Goal: Information Seeking & Learning: Learn about a topic

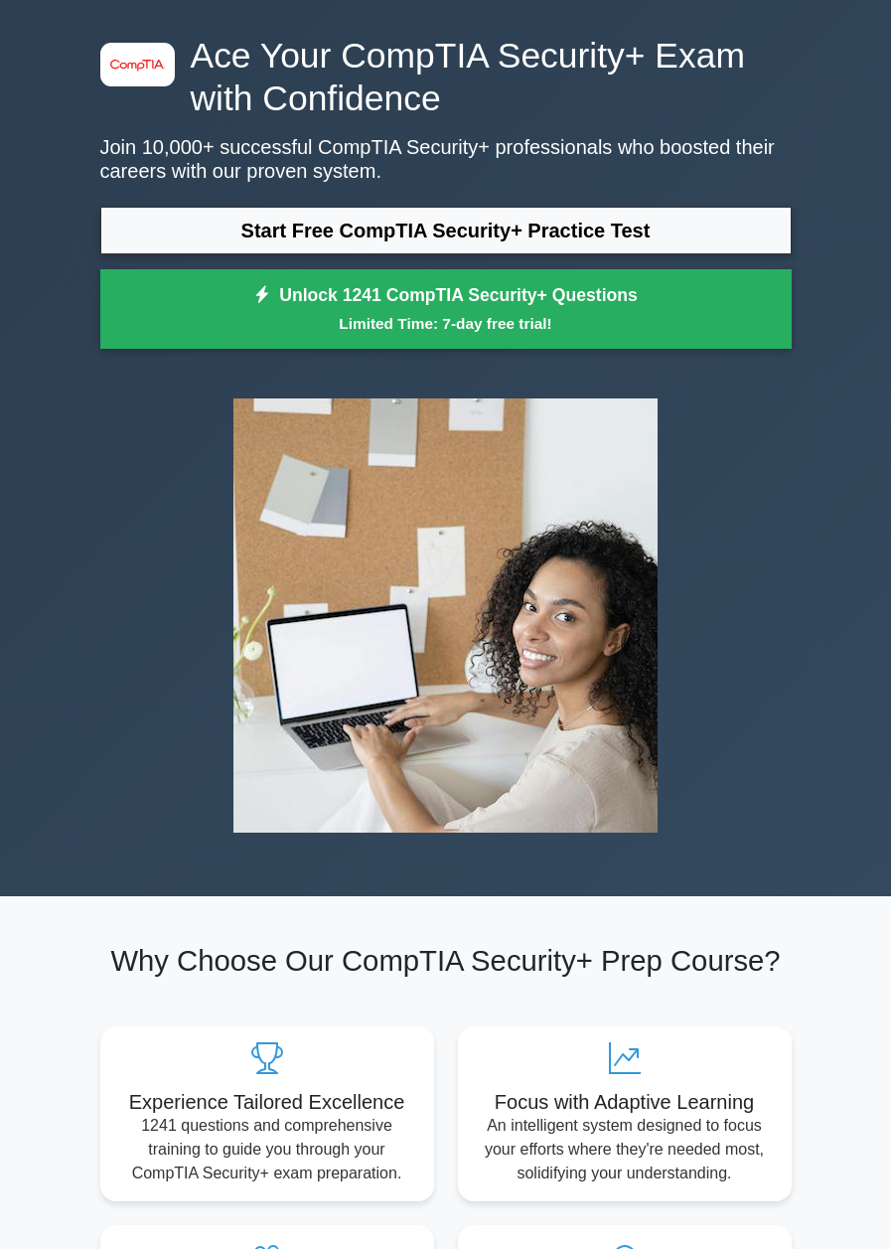
scroll to position [66, 0]
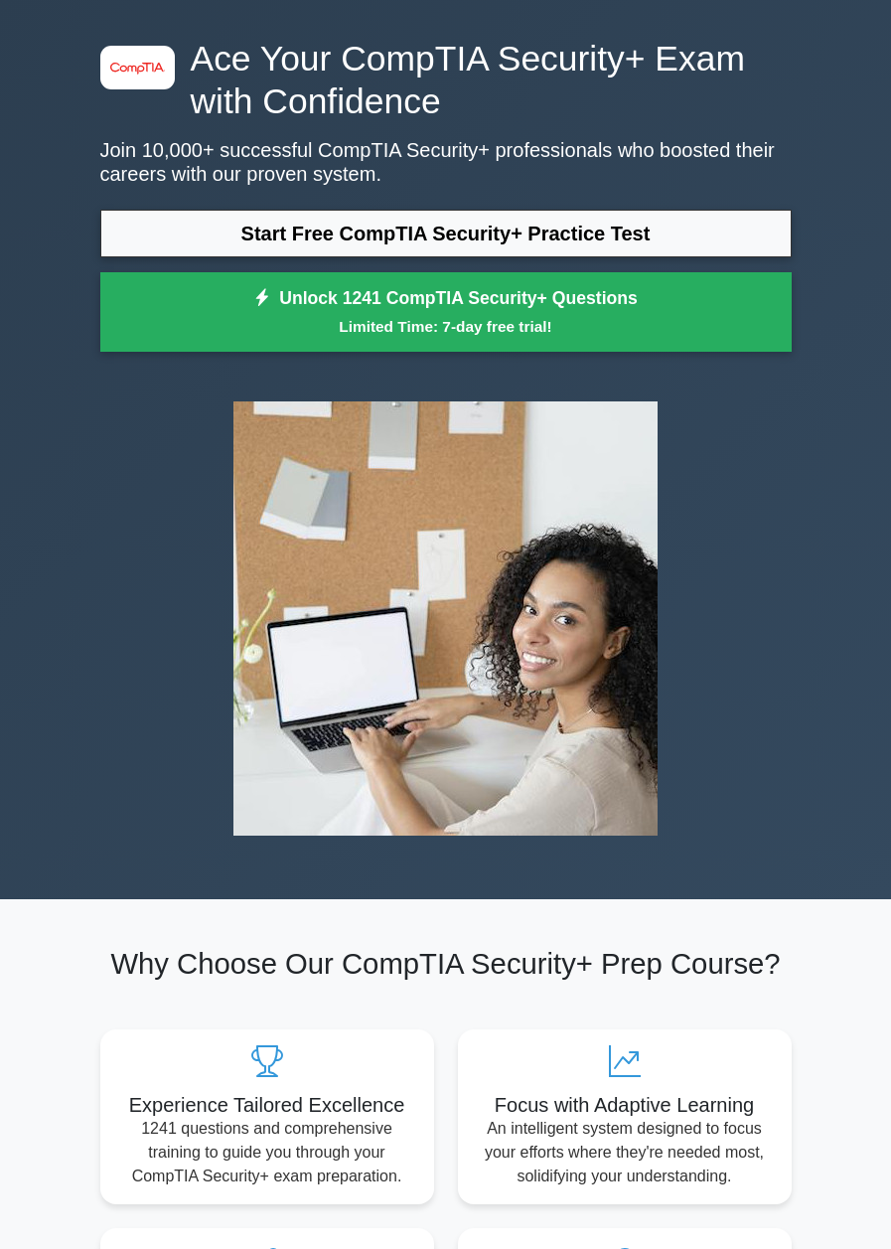
click at [687, 253] on link "Start Free CompTIA Security+ Practice Test" at bounding box center [446, 234] width 692 height 48
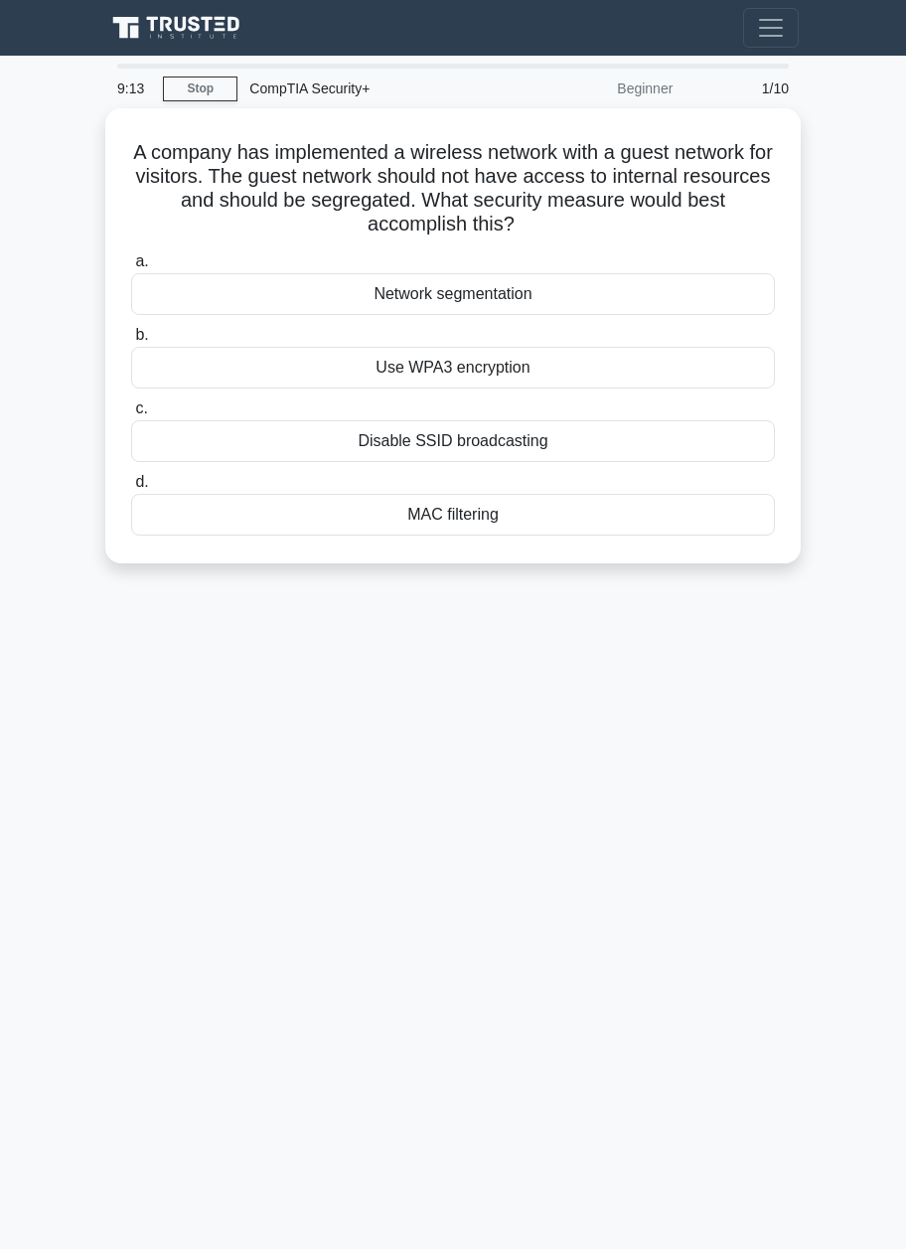
click at [558, 278] on div "Network segmentation" at bounding box center [453, 294] width 644 height 42
click at [131, 268] on input "a. Network segmentation" at bounding box center [131, 261] width 0 height 13
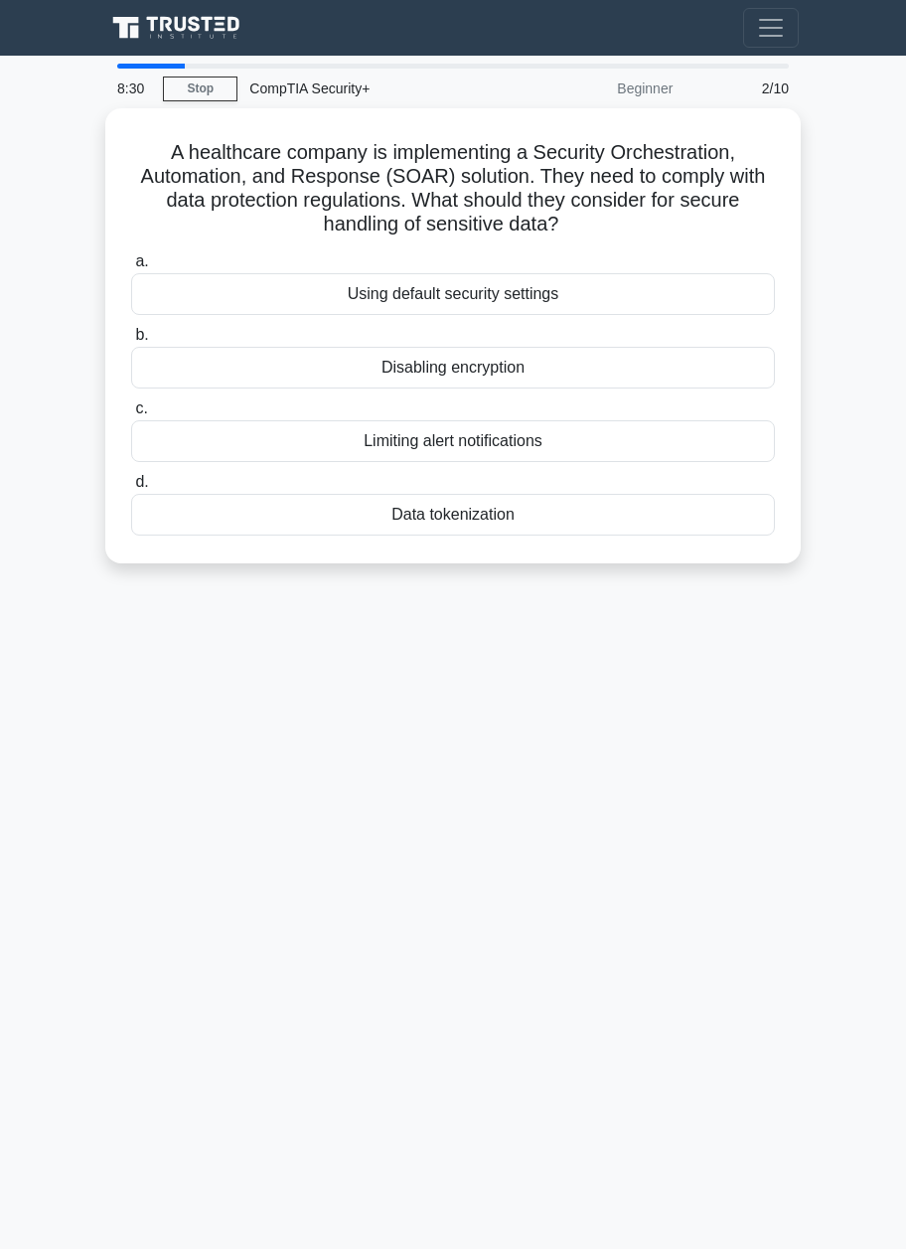
click at [567, 534] on div "Data tokenization" at bounding box center [453, 515] width 644 height 42
click at [131, 489] on input "d. Data tokenization" at bounding box center [131, 482] width 0 height 13
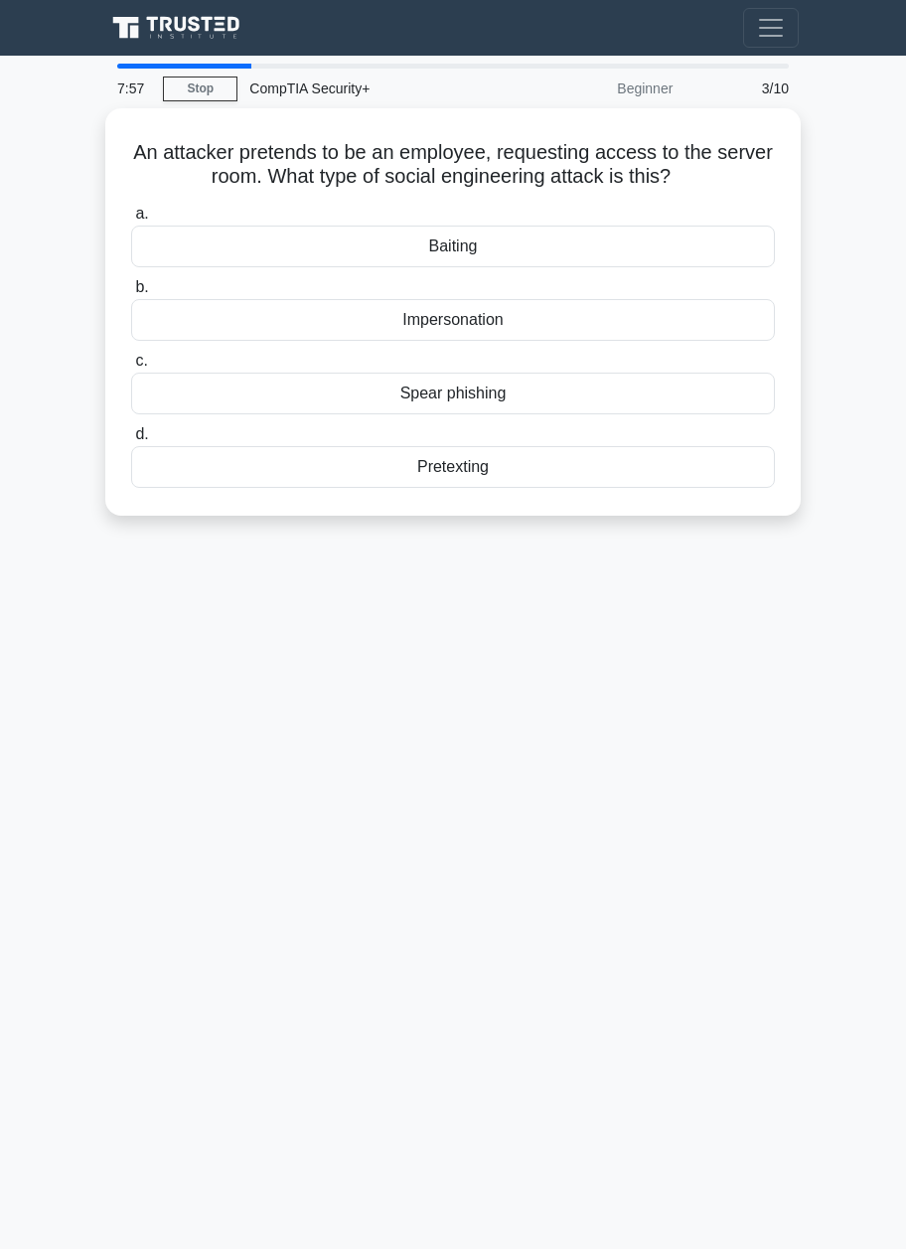
click at [704, 324] on div "Impersonation" at bounding box center [453, 320] width 644 height 42
click at [131, 294] on input "b. Impersonation" at bounding box center [131, 287] width 0 height 13
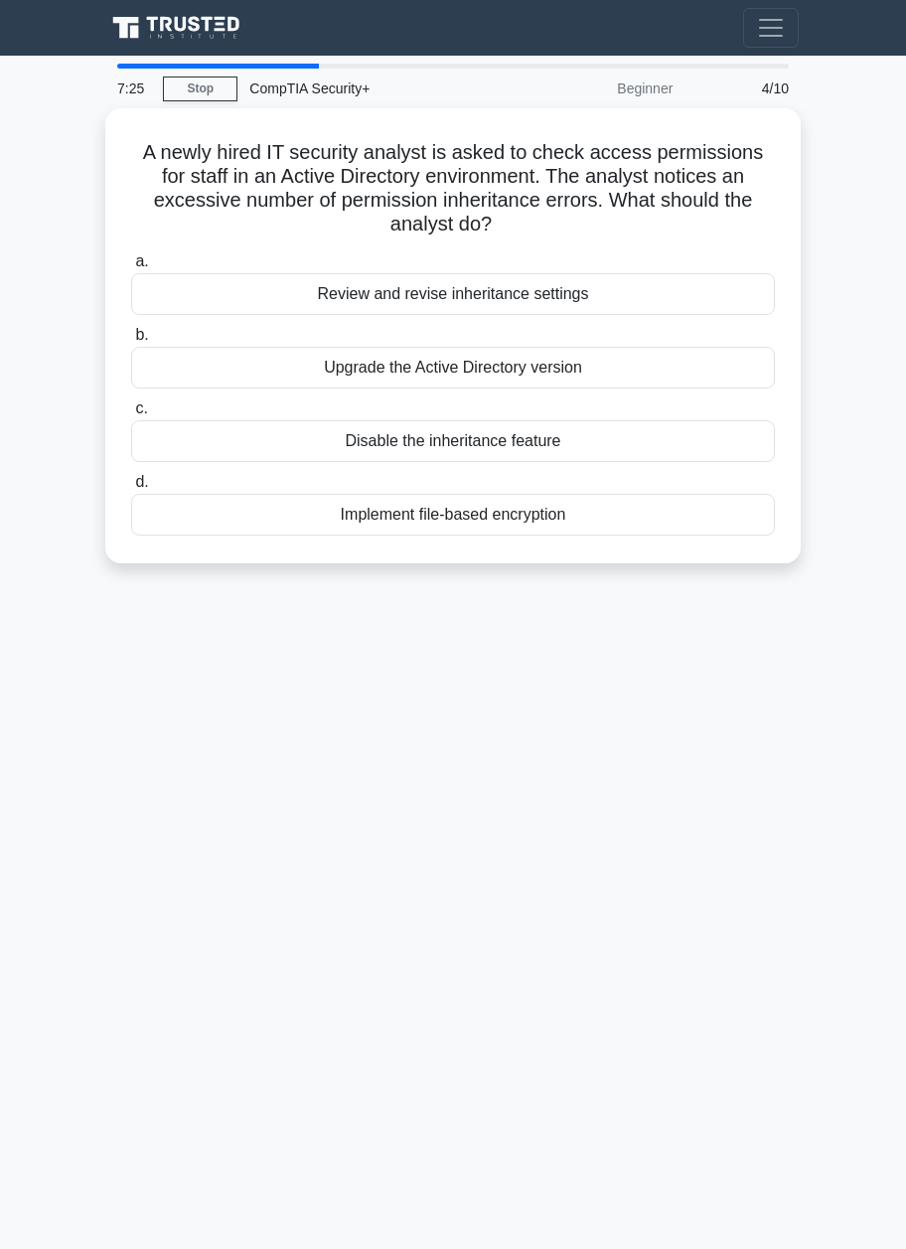
click at [698, 296] on div "Review and revise inheritance settings" at bounding box center [453, 294] width 644 height 42
click at [131, 268] on input "a. Review and revise inheritance settings" at bounding box center [131, 261] width 0 height 13
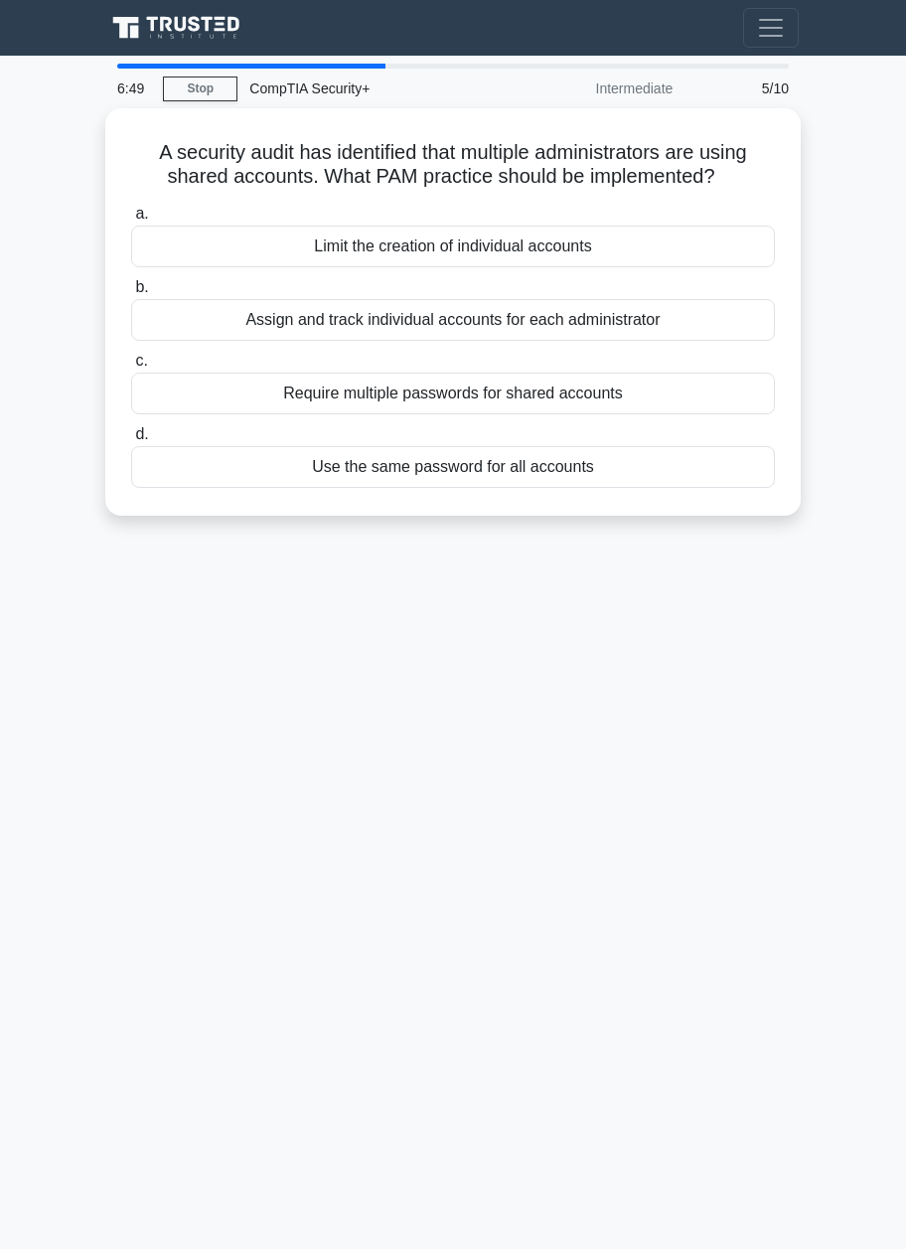
click at [721, 252] on div "Limit the creation of individual accounts" at bounding box center [453, 247] width 644 height 42
click at [131, 221] on input "a. Limit the creation of individual accounts" at bounding box center [131, 214] width 0 height 13
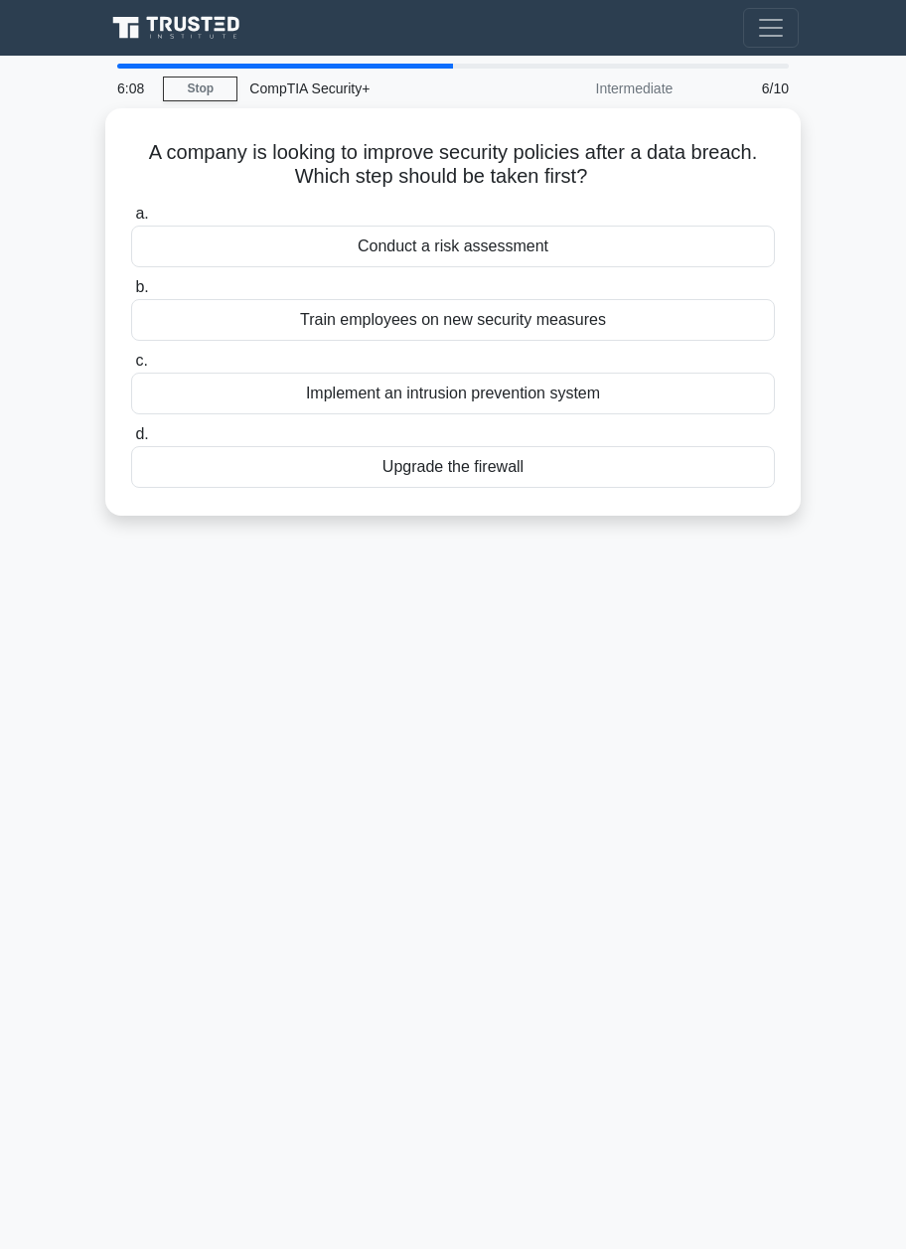
click at [726, 244] on div "Conduct a risk assessment" at bounding box center [453, 247] width 644 height 42
click at [131, 221] on input "a. Conduct a risk assessment" at bounding box center [131, 214] width 0 height 13
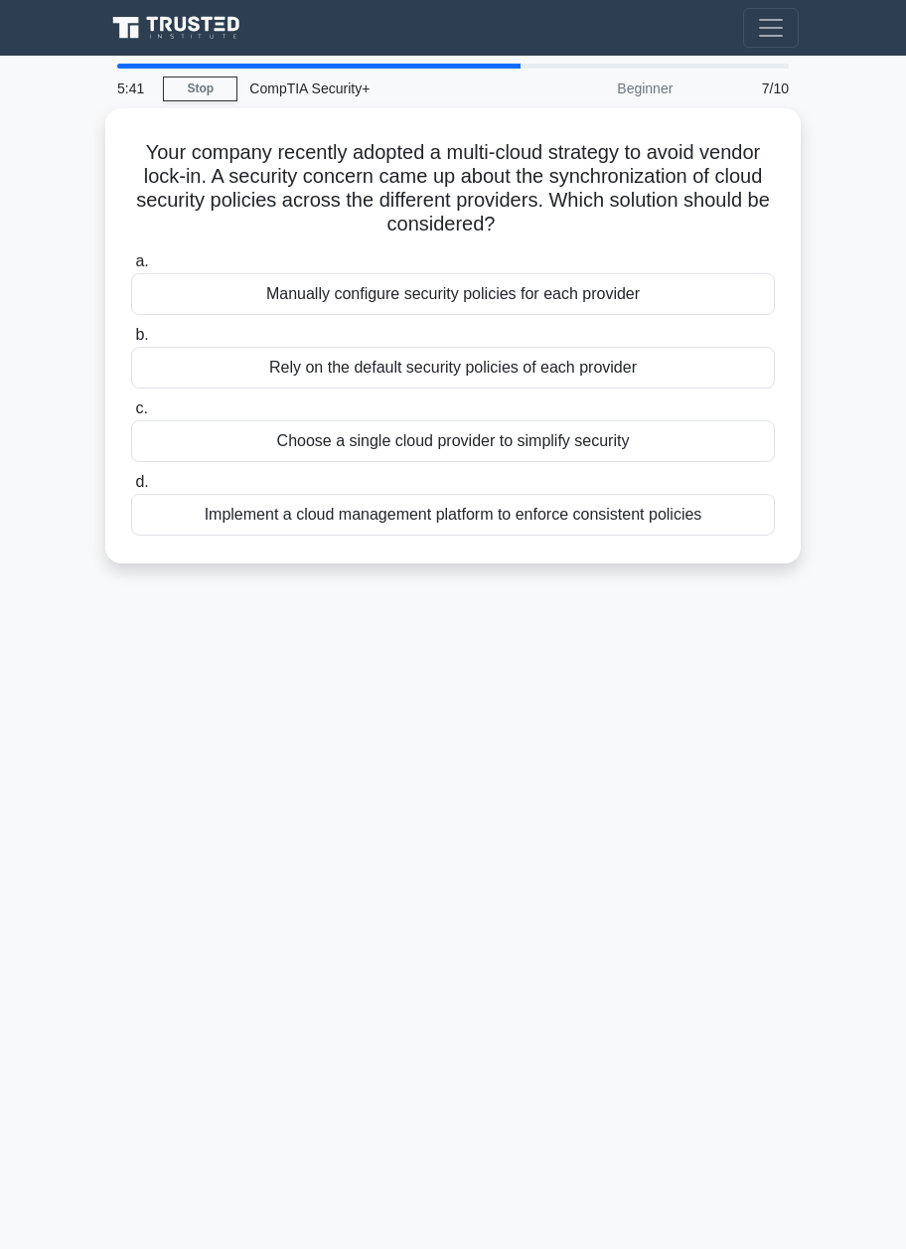
click at [698, 523] on div "Implement a cloud management platform to enforce consistent policies" at bounding box center [453, 515] width 644 height 42
click at [131, 489] on input "d. Implement a cloud management platform to enforce consistent policies" at bounding box center [131, 482] width 0 height 13
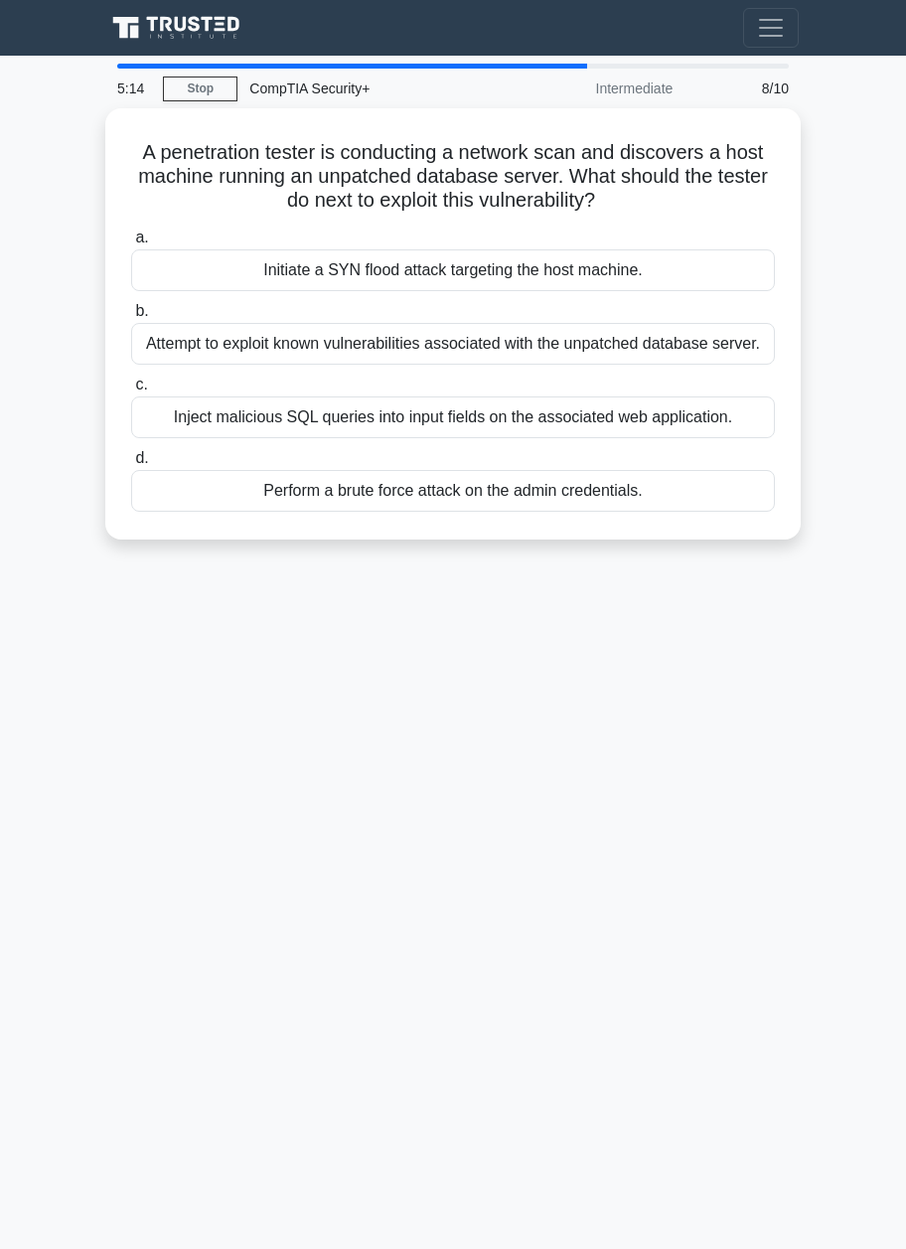
click at [857, 351] on main "5:14 Stop CompTIA Security+ Intermediate 8/10 A penetration tester is conductin…" at bounding box center [453, 652] width 906 height 1193
click at [726, 354] on div "Attempt to exploit known vulnerabilities associated with the unpatched database…" at bounding box center [453, 344] width 644 height 42
click at [131, 318] on input "b. Attempt to exploit known vulnerabilities associated with the unpatched datab…" at bounding box center [131, 311] width 0 height 13
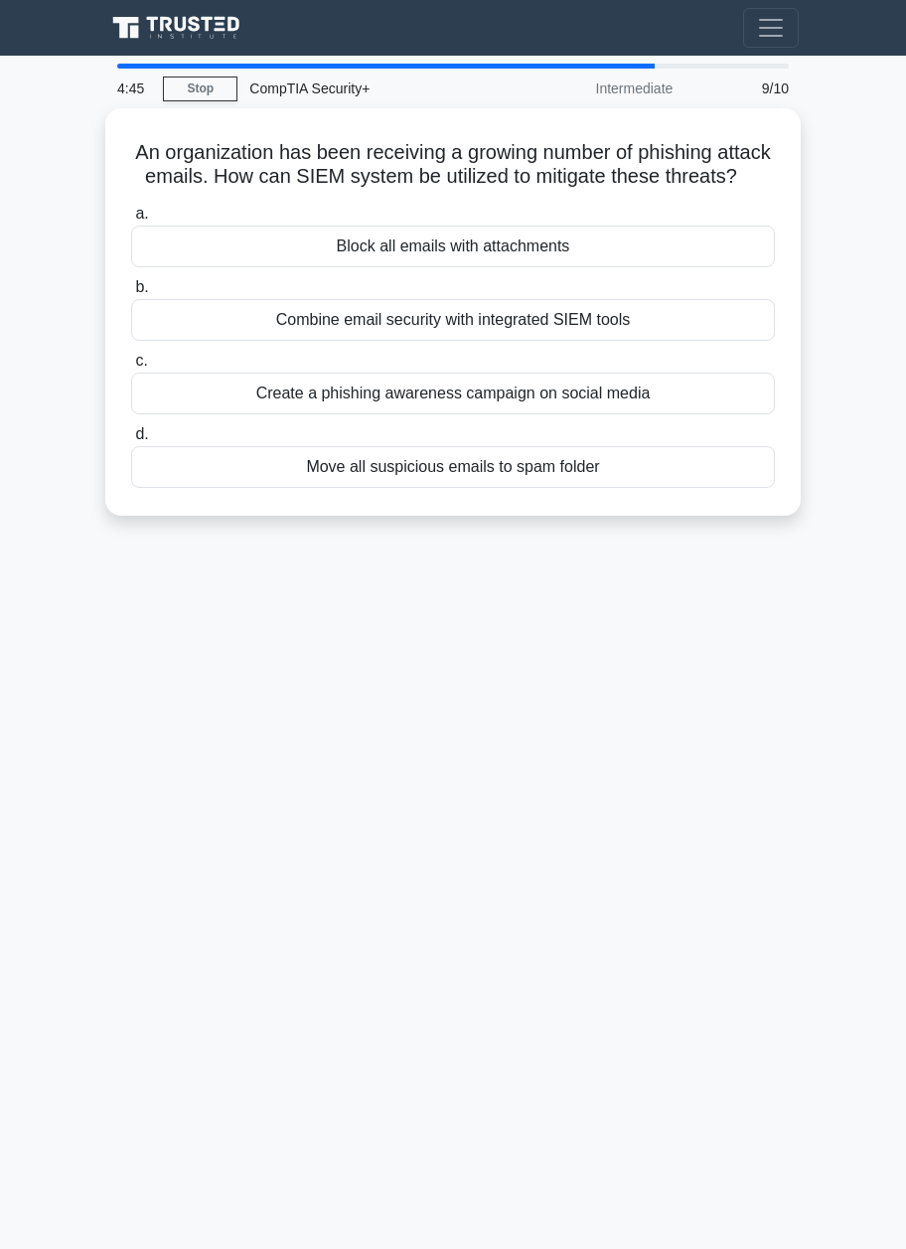
click at [749, 341] on div "Combine email security with integrated SIEM tools" at bounding box center [453, 320] width 644 height 42
click at [131, 294] on input "b. Combine email security with integrated SIEM tools" at bounding box center [131, 287] width 0 height 13
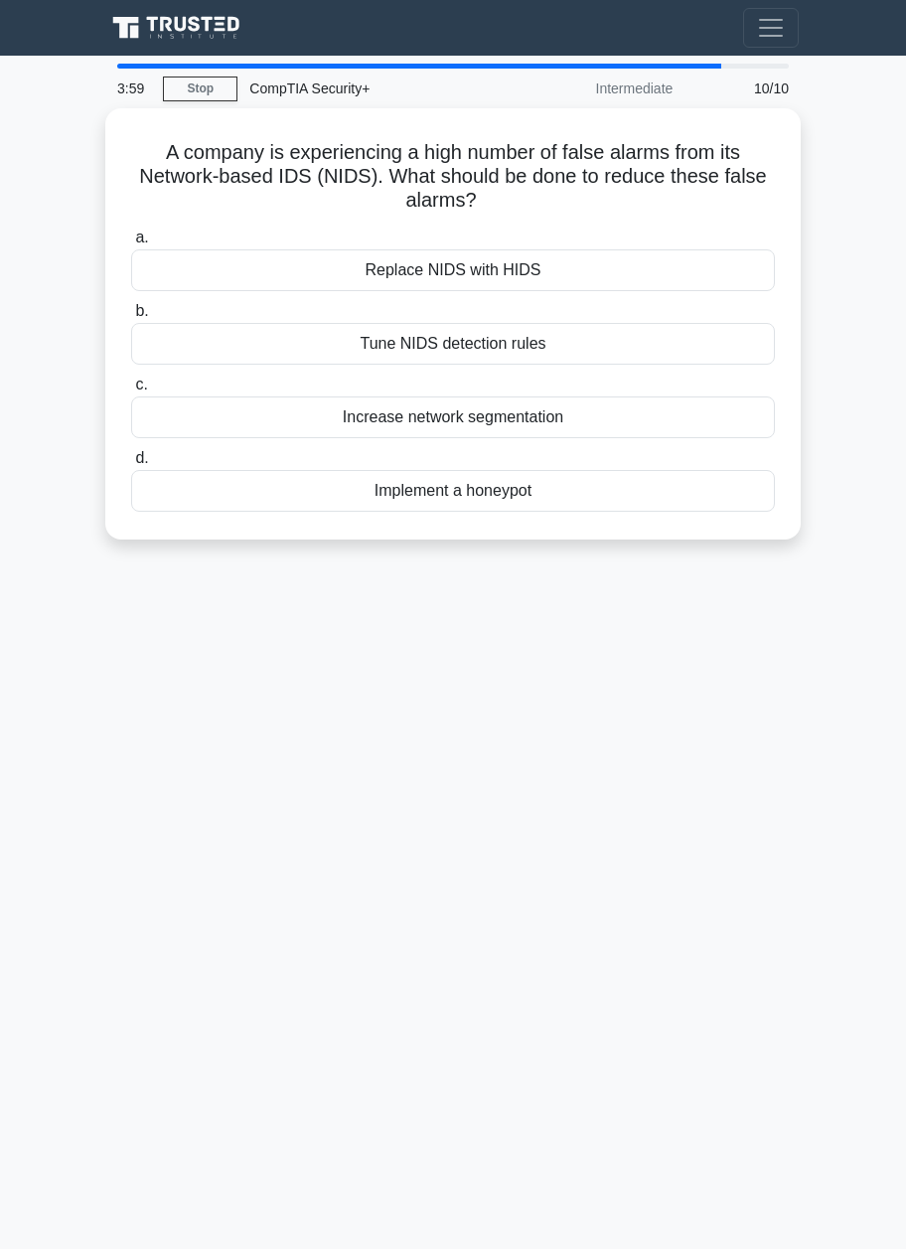
click at [669, 498] on div "Implement a honeypot" at bounding box center [453, 491] width 644 height 42
click at [131, 465] on input "d. Implement a honeypot" at bounding box center [131, 458] width 0 height 13
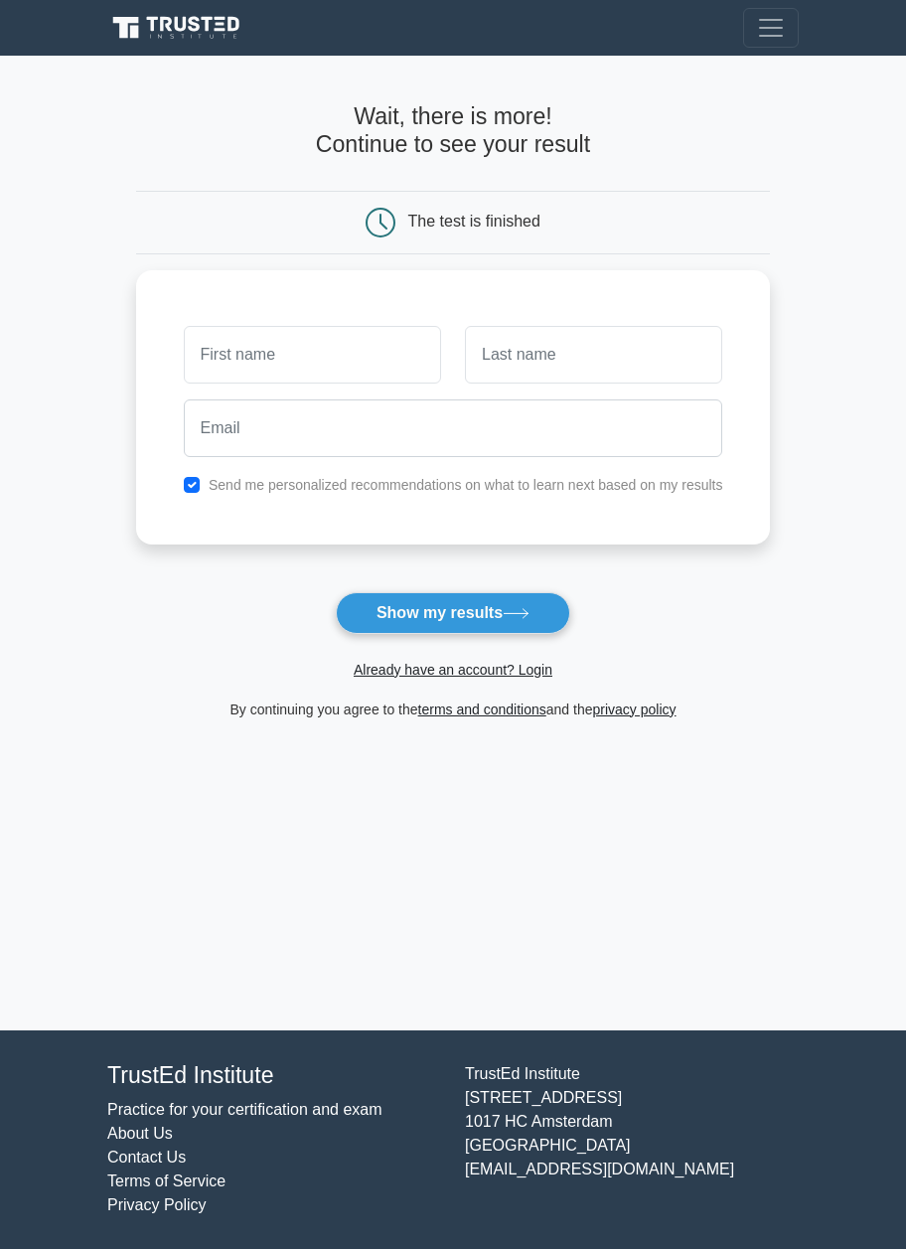
click at [262, 362] on input "text" at bounding box center [312, 355] width 257 height 58
type input "Qeer"
click at [537, 338] on input "text" at bounding box center [593, 355] width 257 height 58
type input "Qwet"
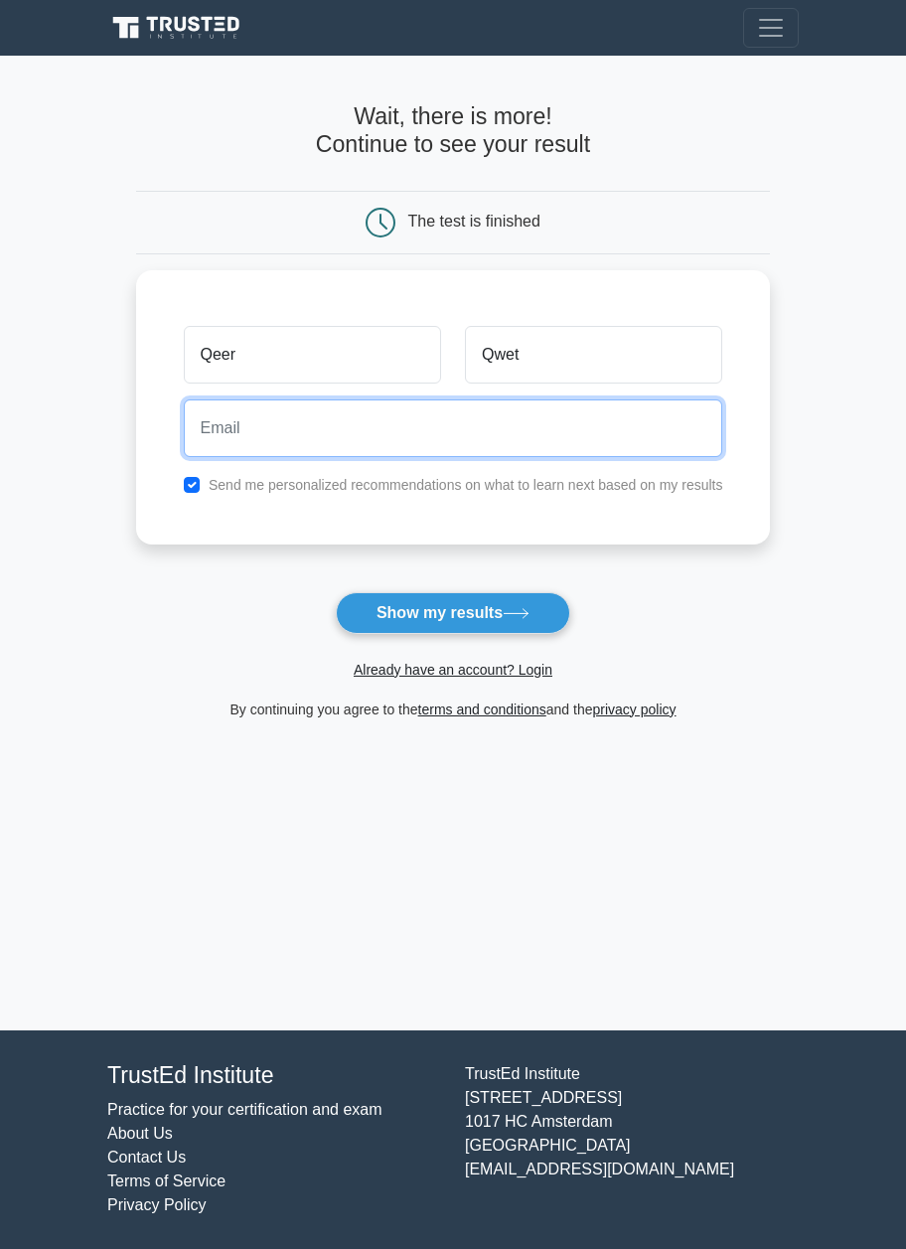
click at [318, 415] on input "email" at bounding box center [454, 428] width 540 height 58
type input "asdf@gmail.com"
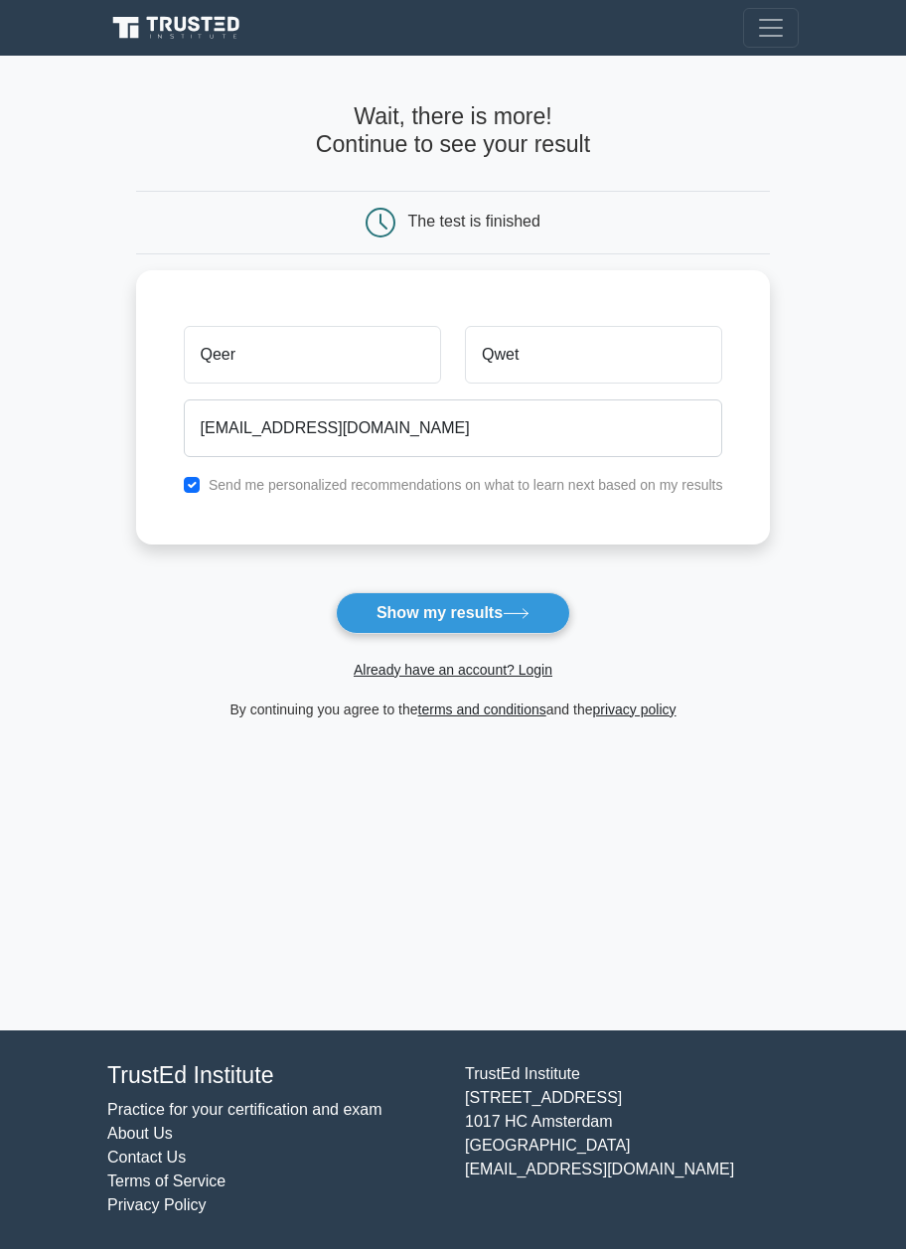
click at [555, 621] on button "Show my results" at bounding box center [453, 613] width 234 height 42
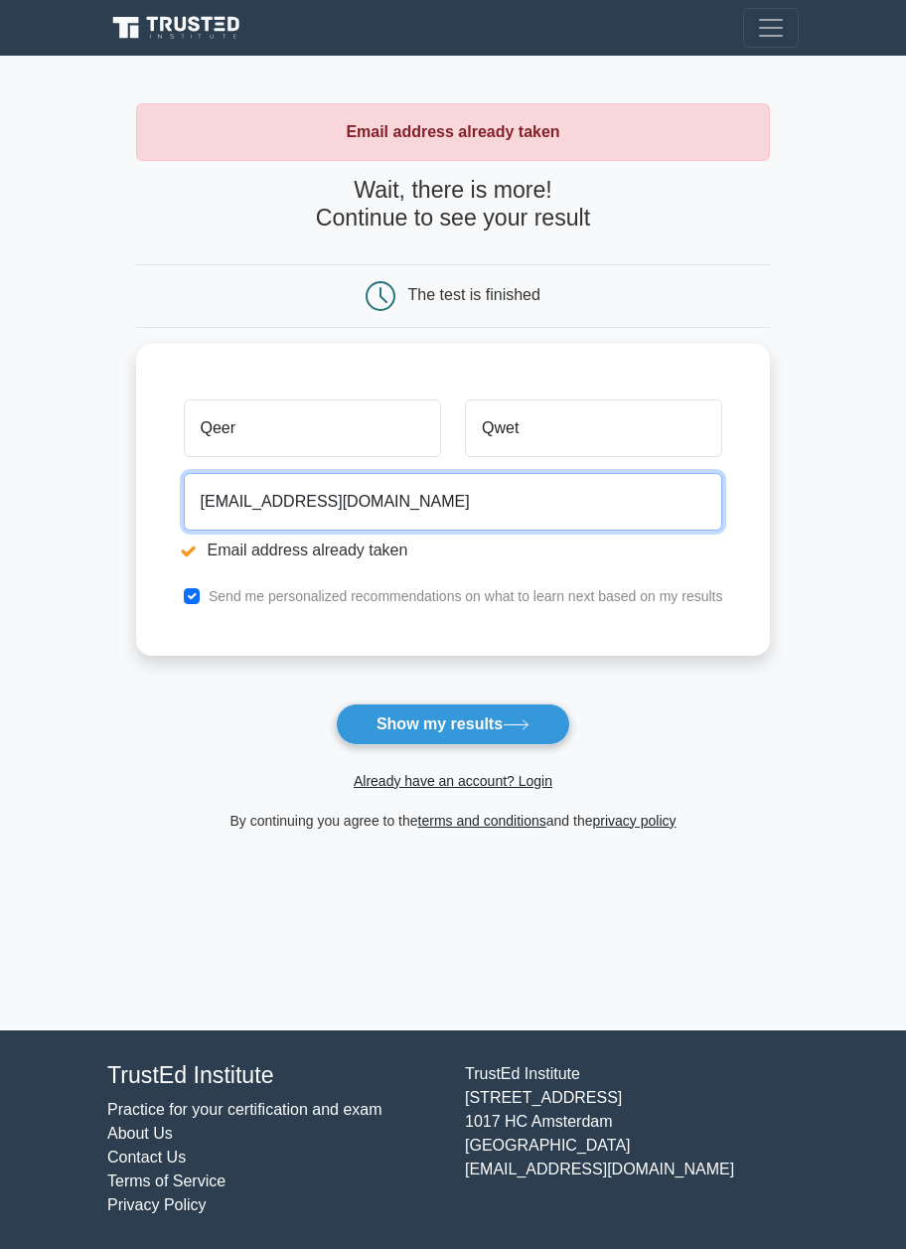
click at [220, 508] on input "[EMAIL_ADDRESS][DOMAIN_NAME]" at bounding box center [454, 502] width 540 height 58
type input "asqwertgtttdf@gmail.com"
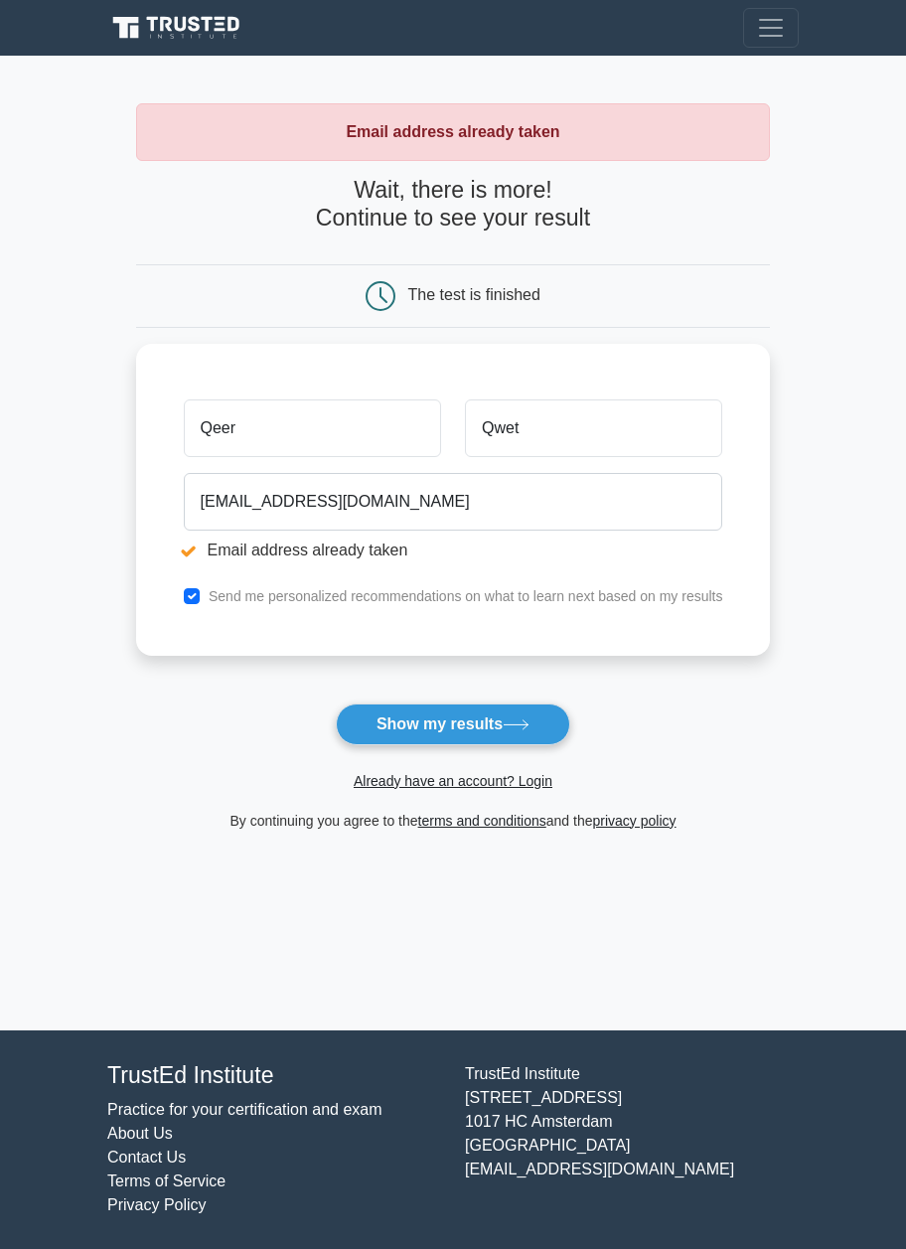
click at [518, 729] on icon at bounding box center [516, 724] width 27 height 11
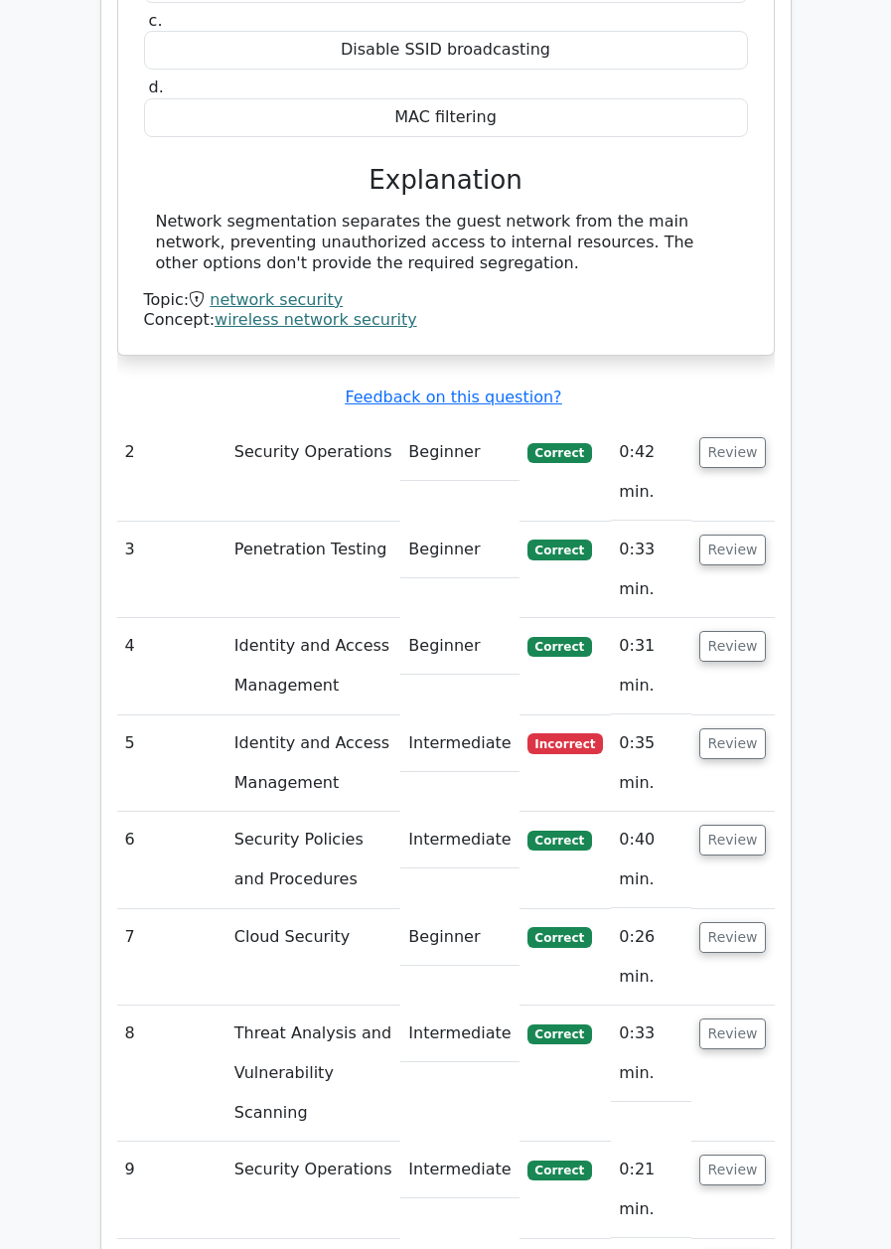
scroll to position [2089, 0]
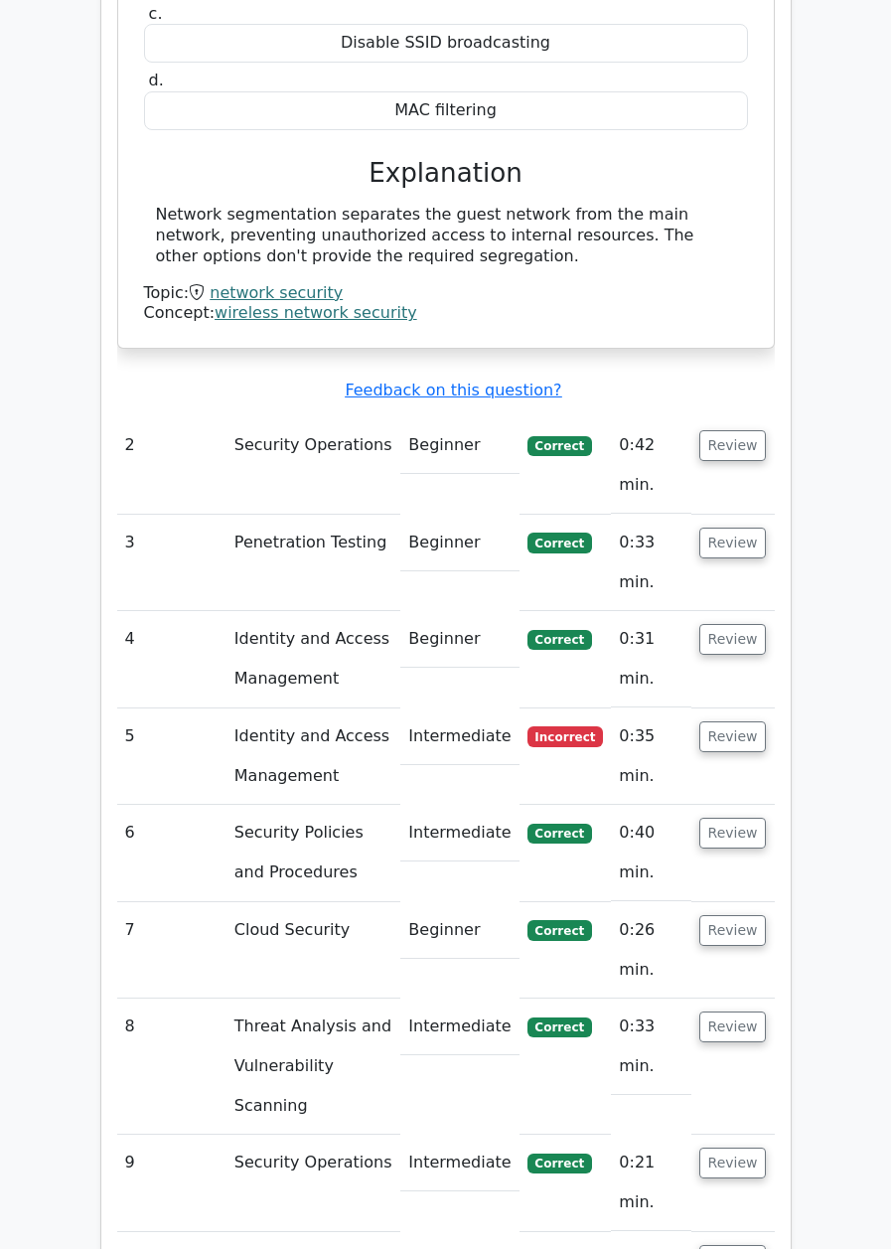
click at [746, 721] on button "Review" at bounding box center [733, 736] width 68 height 31
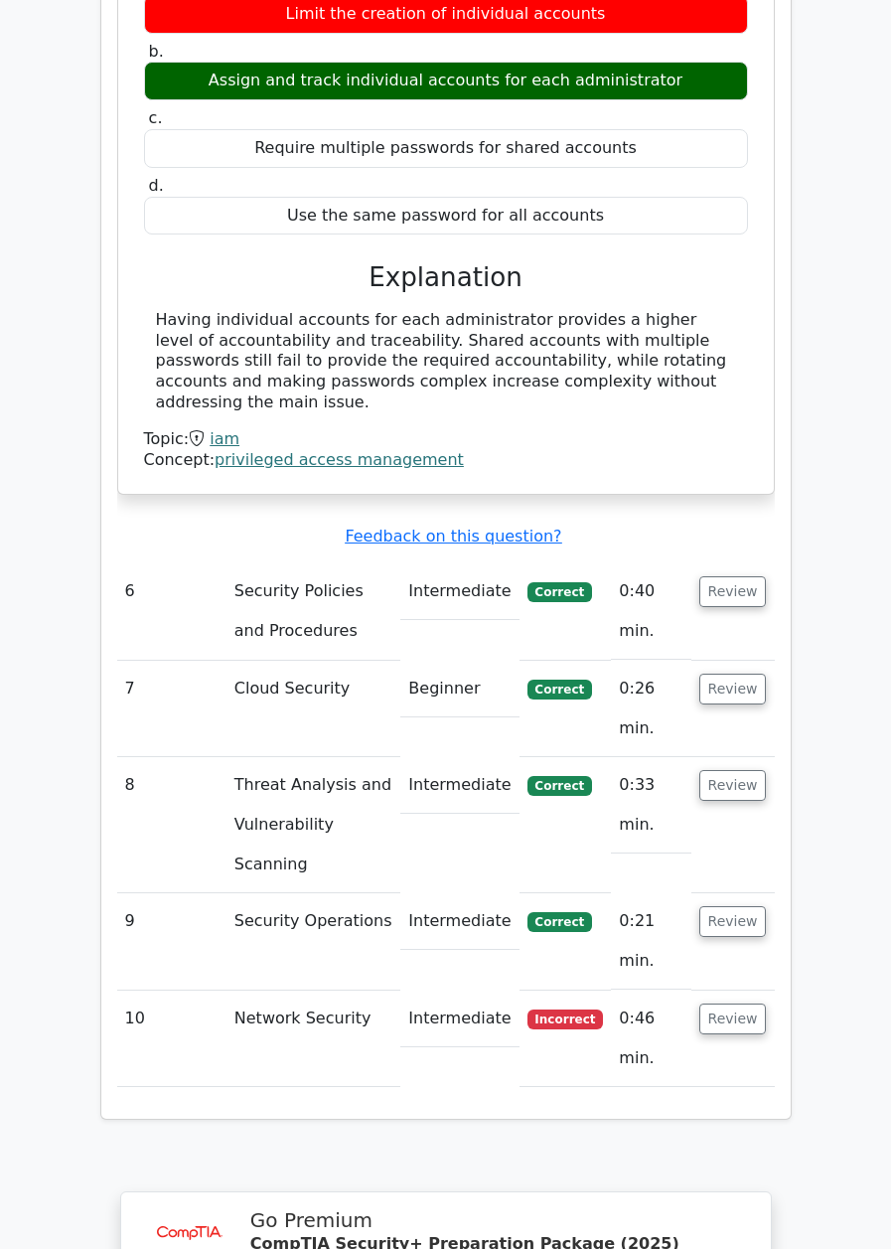
scroll to position [3039, 0]
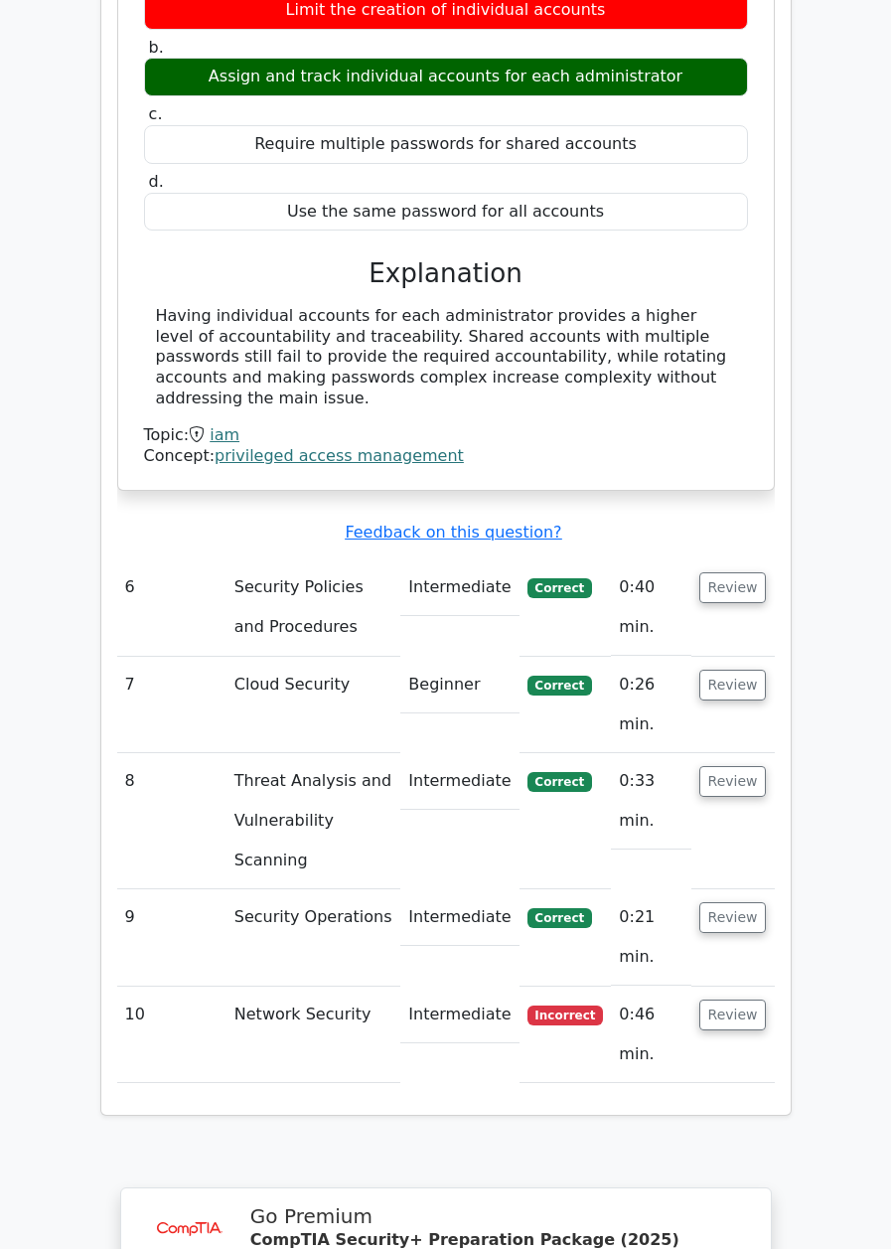
click at [737, 1000] on button "Review" at bounding box center [733, 1015] width 68 height 31
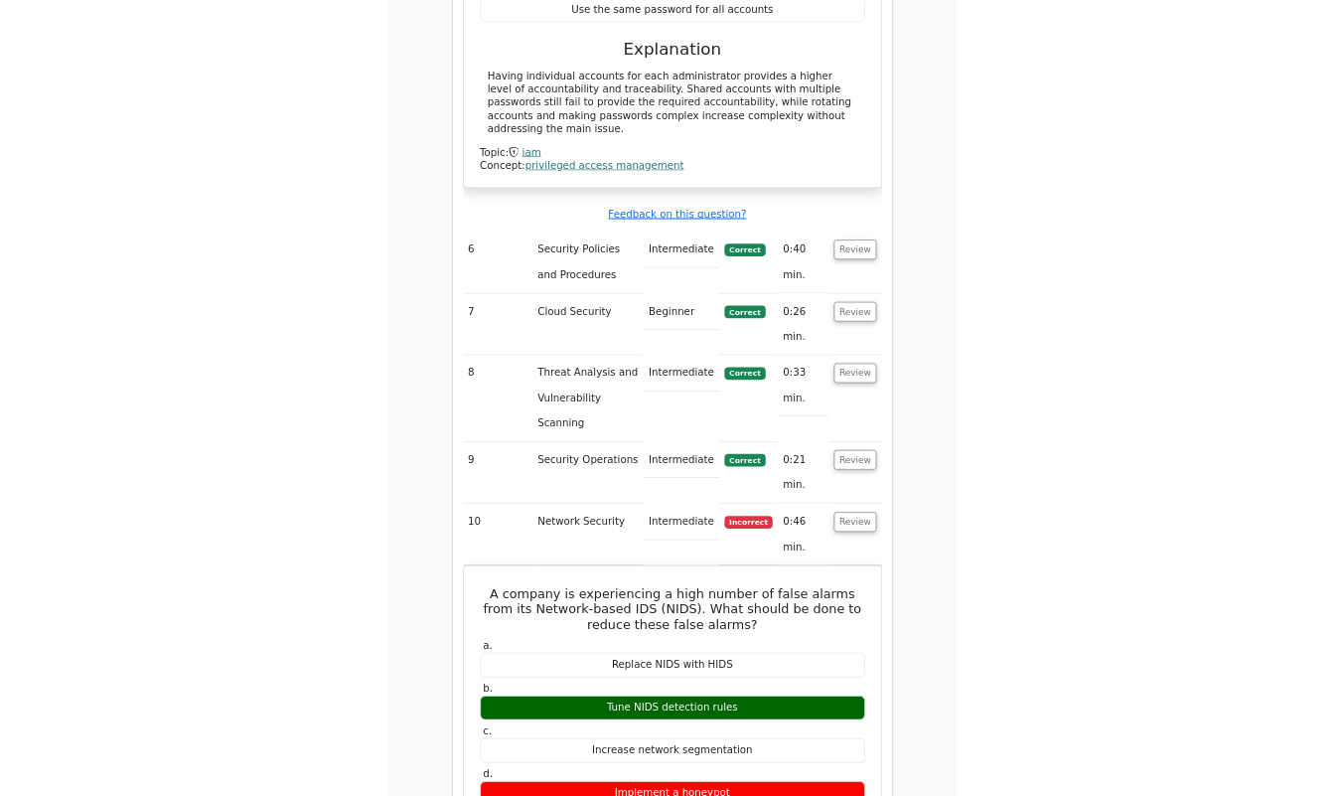
scroll to position [3239, 0]
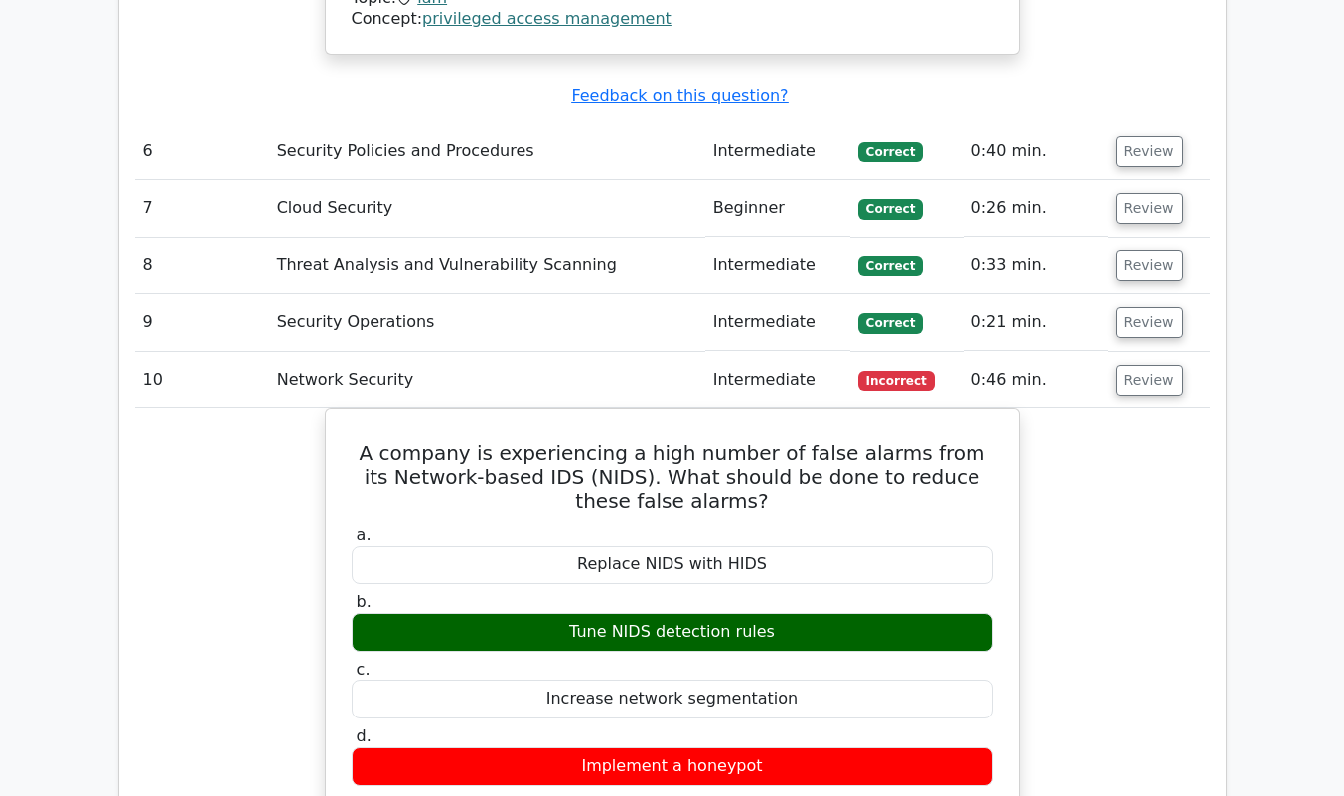
click at [890, 365] on button "Review" at bounding box center [1150, 380] width 68 height 31
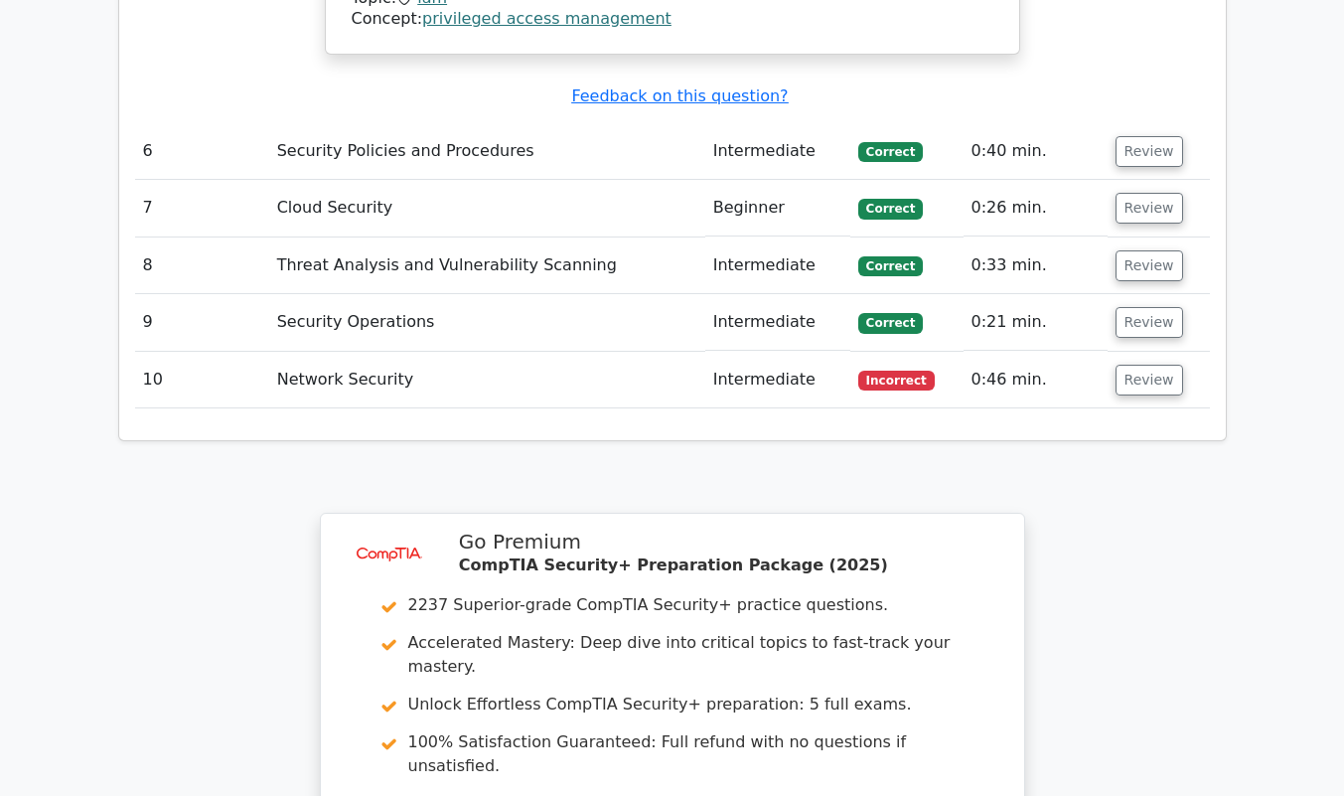
click at [890, 365] on button "Review" at bounding box center [1150, 380] width 68 height 31
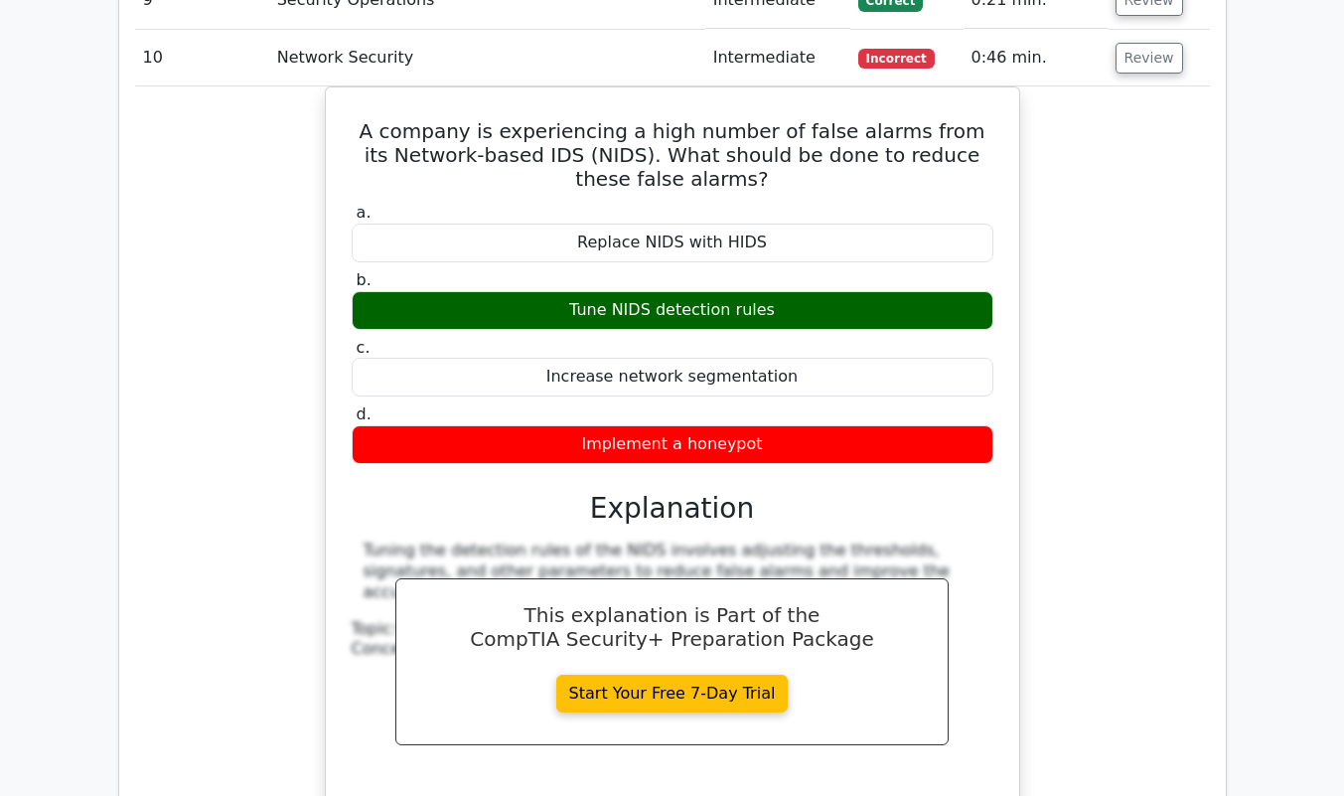
scroll to position [3565, 0]
